Goal: Find specific page/section

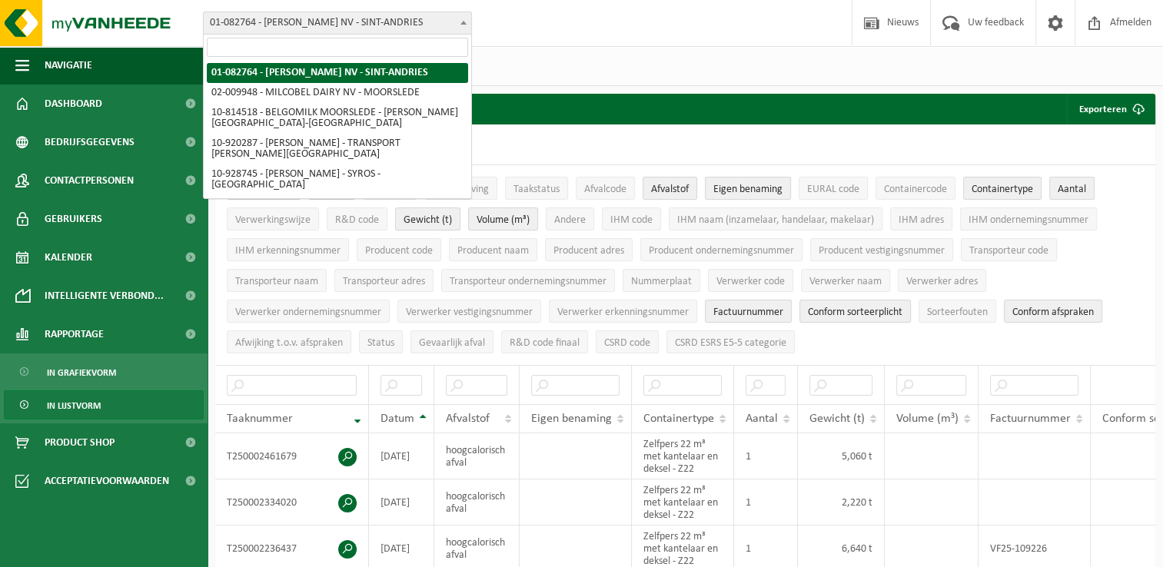
drag, startPoint x: 0, startPoint y: 0, endPoint x: 382, endPoint y: 18, distance: 382.3
click at [382, 18] on span "01-082764 - [PERSON_NAME] NV - SINT-ANDRIES" at bounding box center [337, 23] width 267 height 22
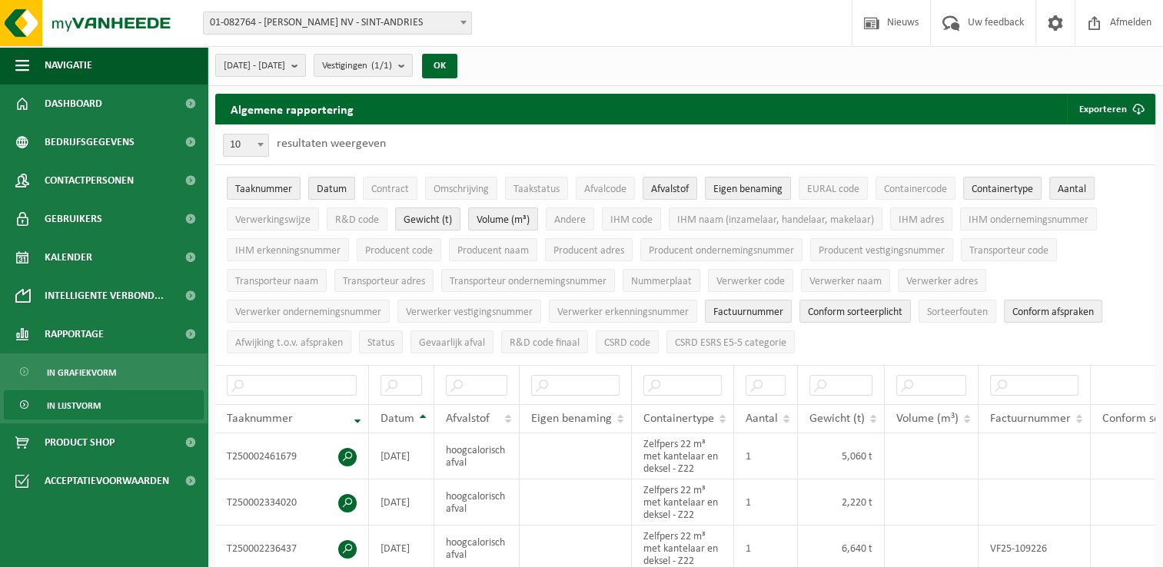
click at [464, 25] on span at bounding box center [463, 22] width 15 height 20
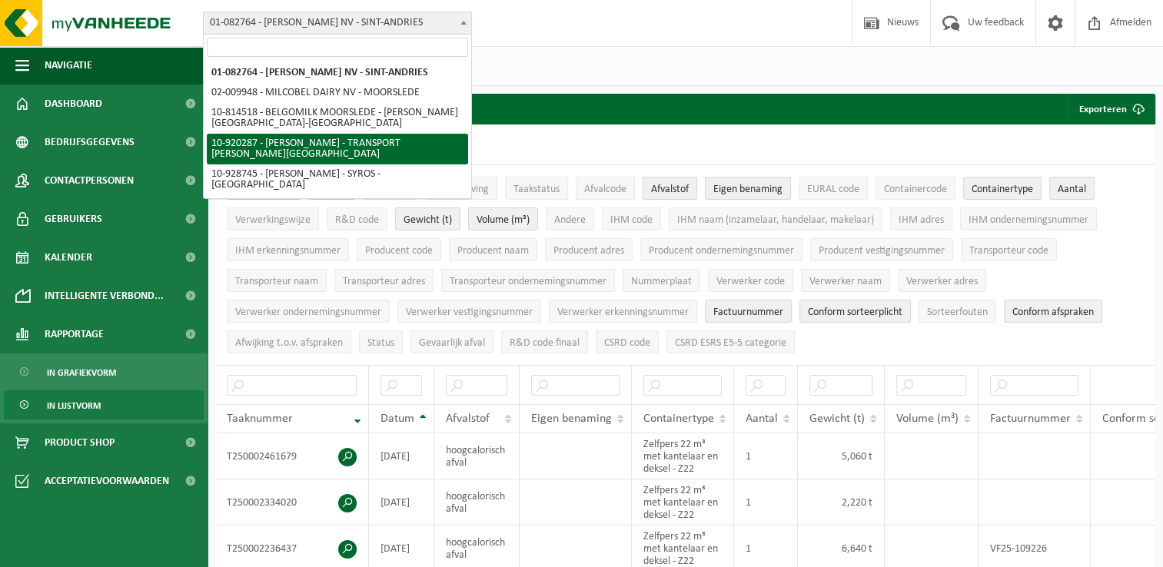
select select "129474"
